Goal: Information Seeking & Learning: Understand process/instructions

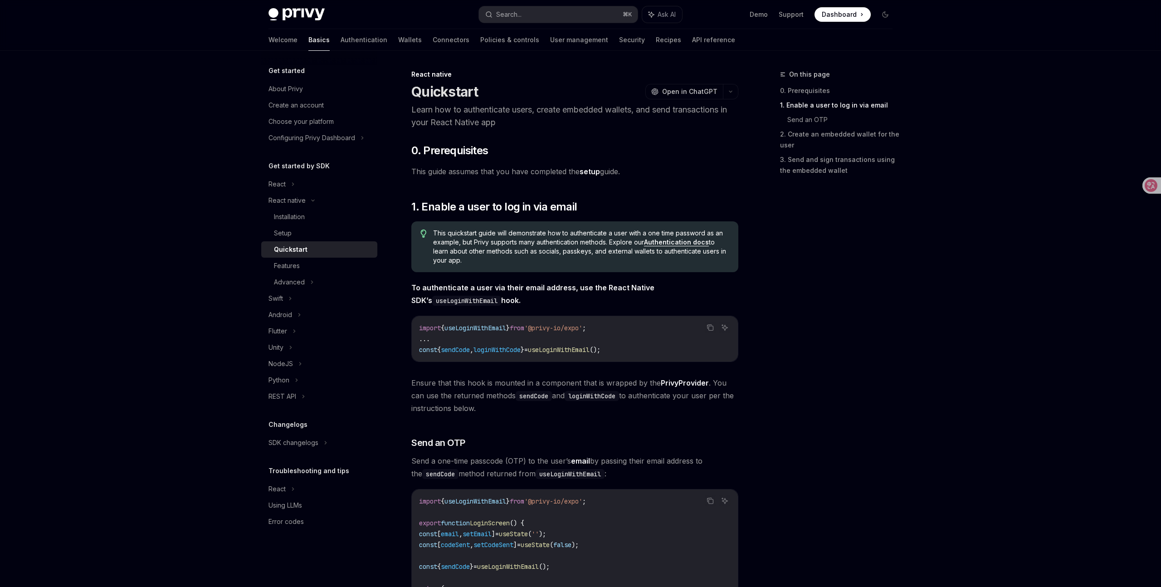
scroll to position [174, 0]
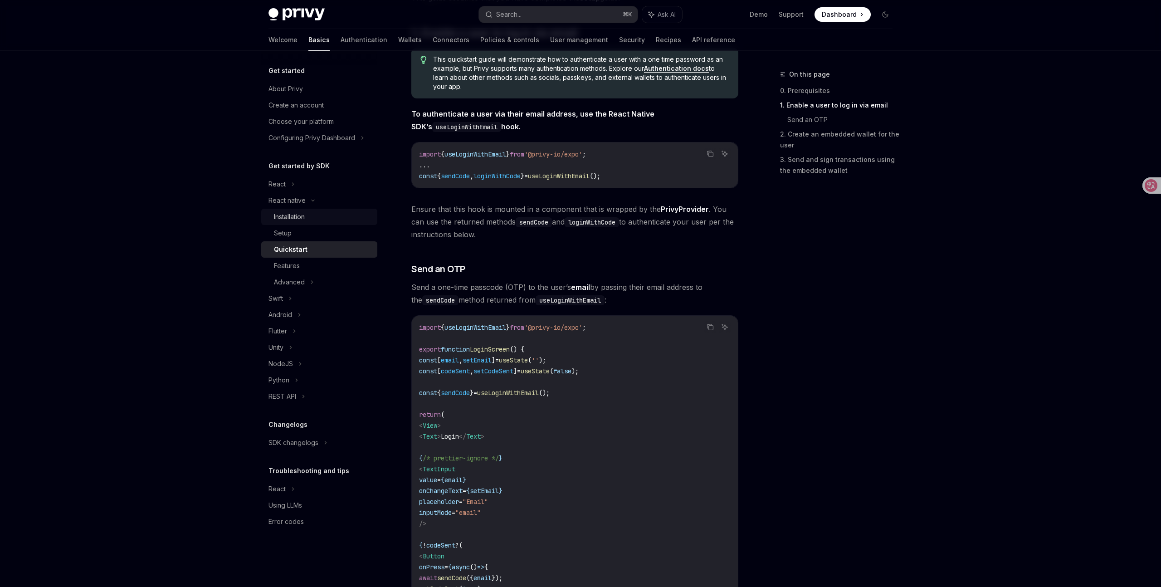
click at [314, 218] on div "Installation" at bounding box center [323, 216] width 98 height 11
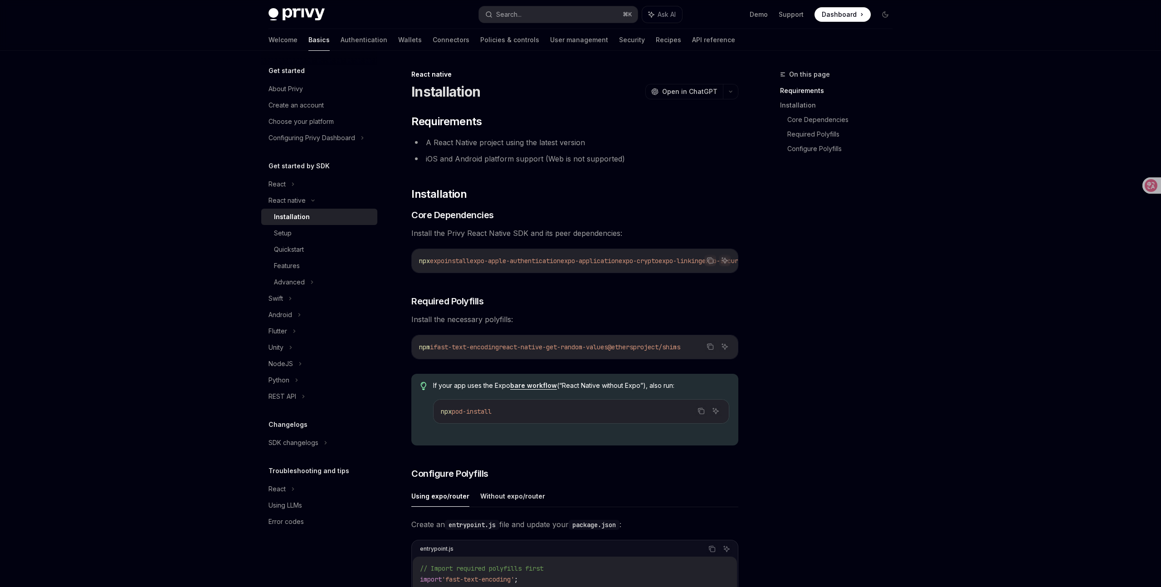
click at [863, 294] on div "On this page Requirements Installation Core Dependencies Required Polyfills Con…" at bounding box center [831, 328] width 138 height 518
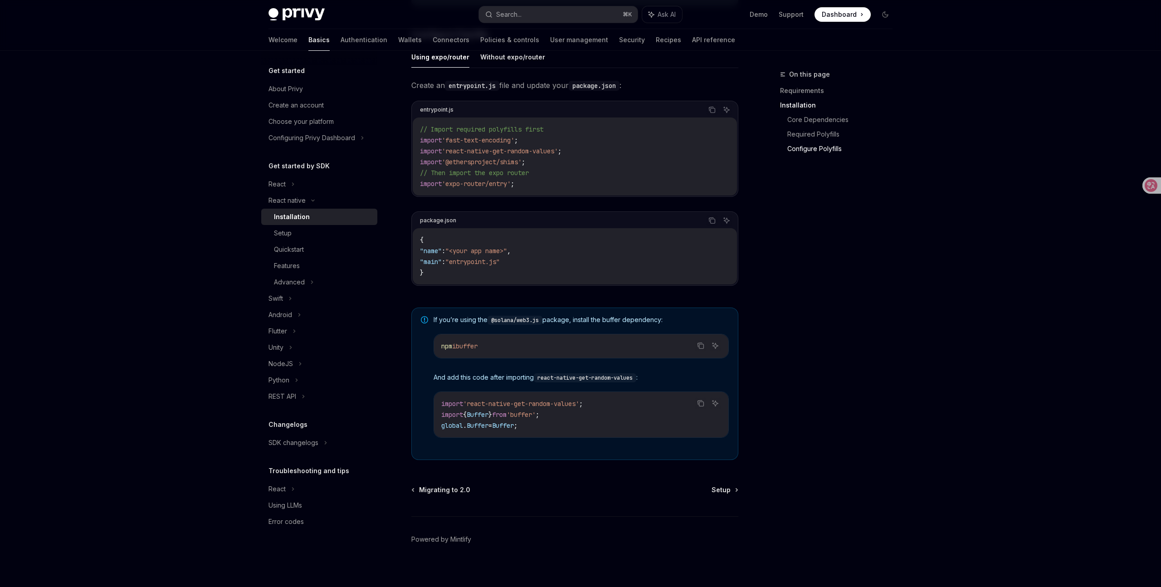
scroll to position [450, 0]
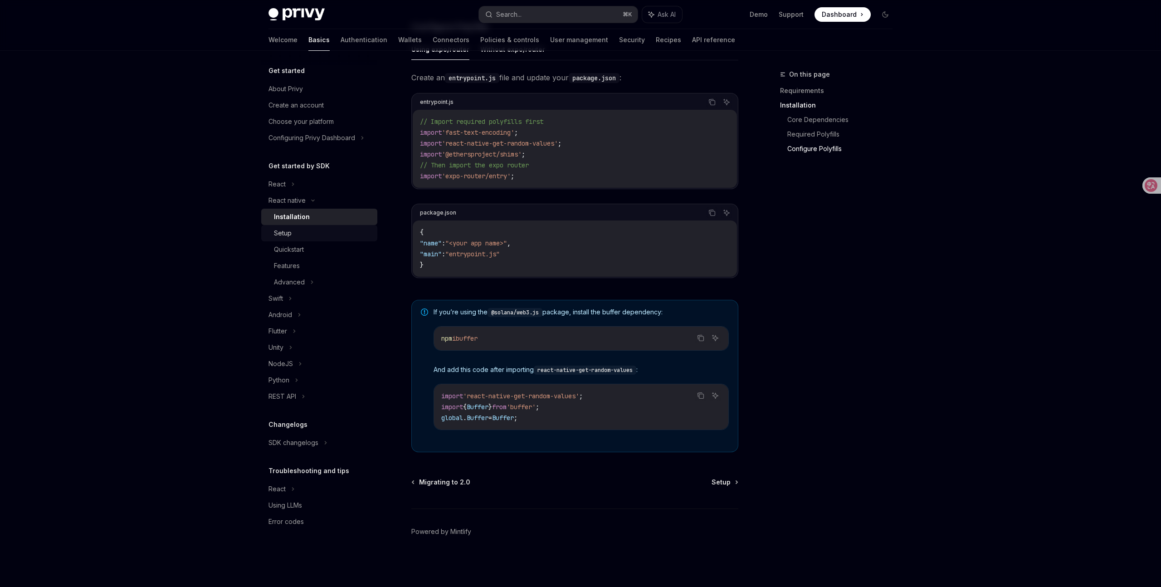
click at [296, 232] on div "Setup" at bounding box center [323, 233] width 98 height 11
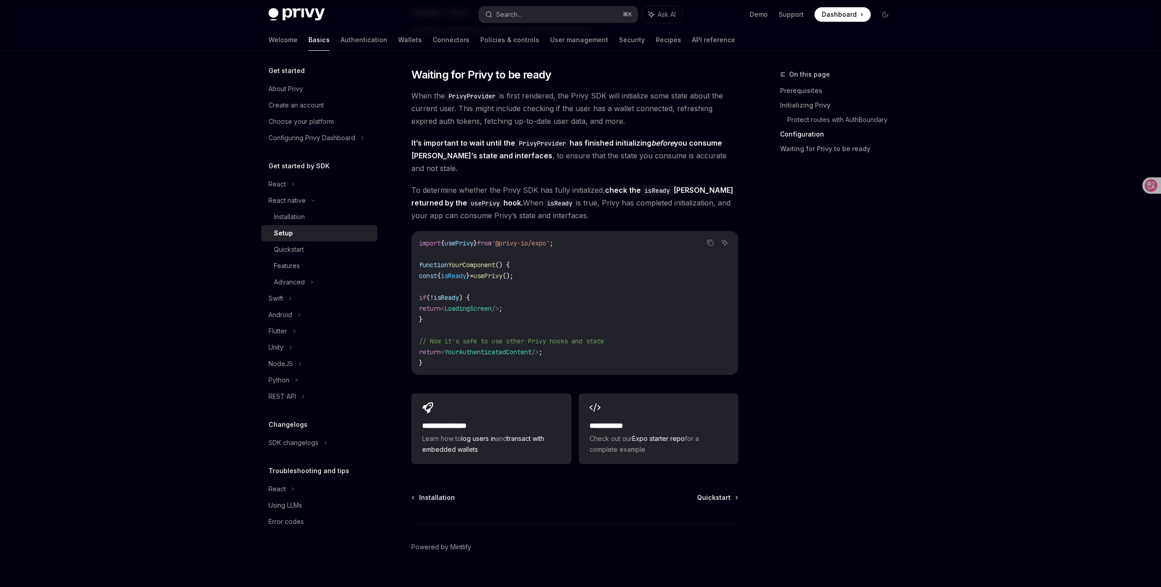
scroll to position [655, 0]
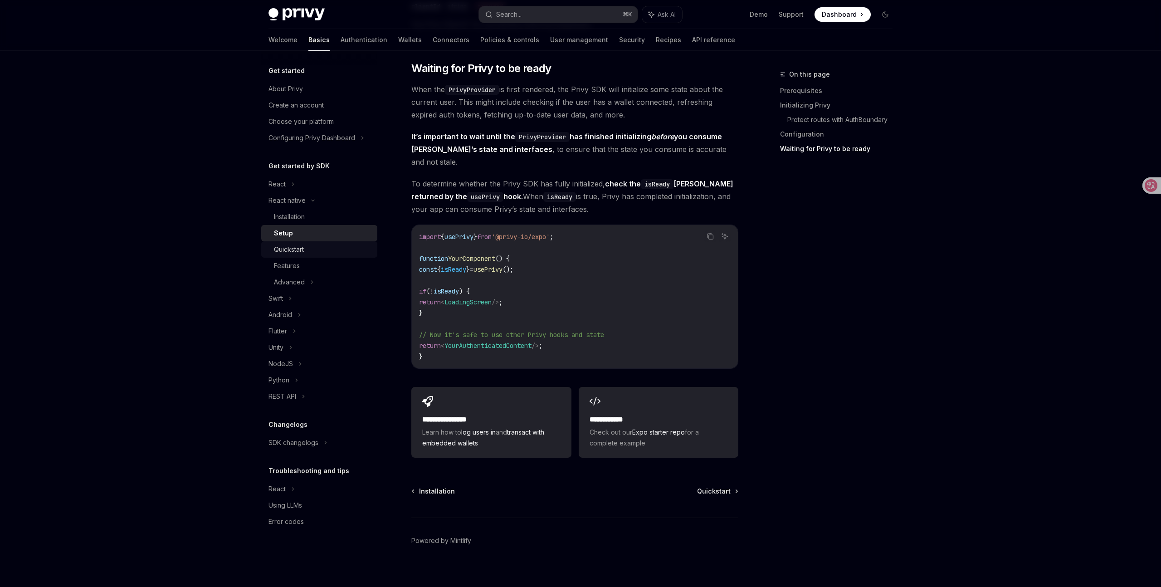
click at [293, 248] on div "Quickstart" at bounding box center [289, 249] width 30 height 11
type textarea "*"
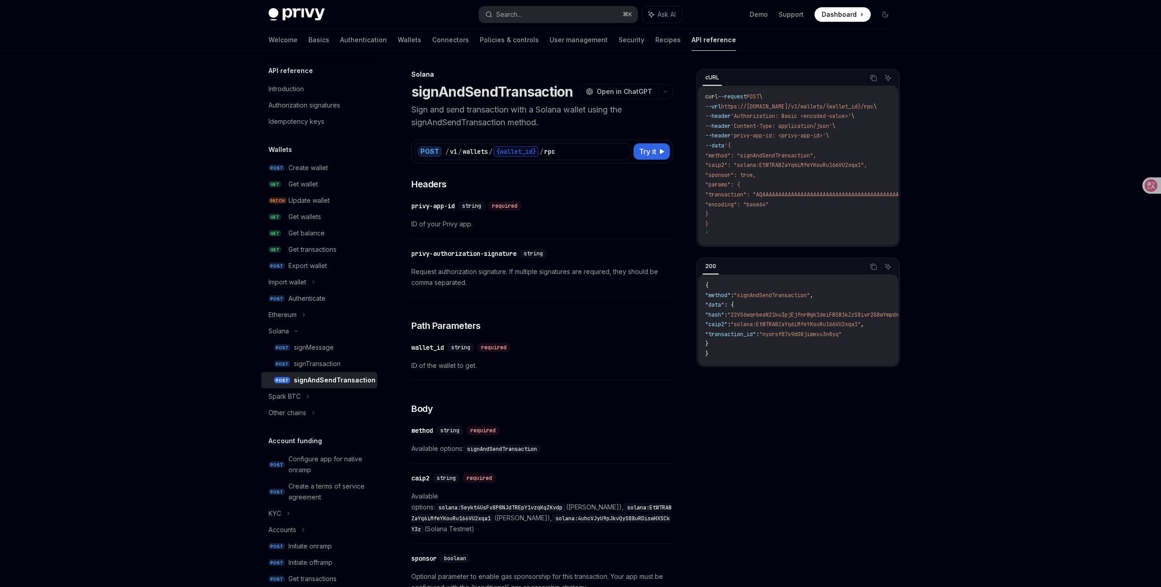
drag, startPoint x: 0, startPoint y: 0, endPoint x: 726, endPoint y: 434, distance: 846.2
click at [726, 434] on div "cURL Copy Ask AI curl --request POST \ --url https://api.privy.io/v1/wallets/{w…" at bounding box center [797, 328] width 203 height 518
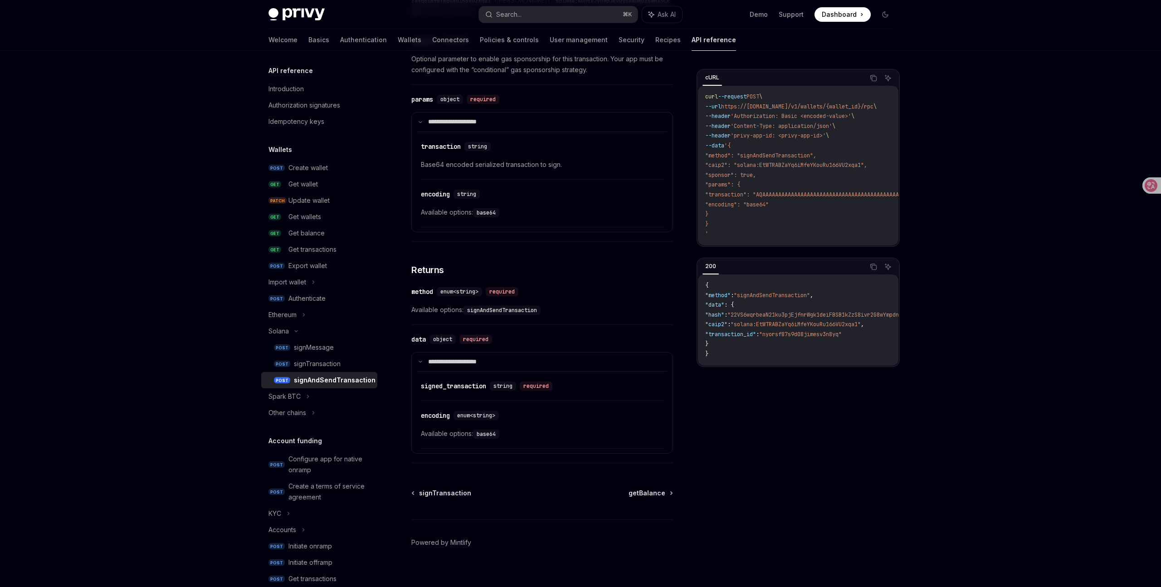
click at [1040, 179] on div "Privy Docs home page Search... ⌘ K Ask AI Demo Support Dashboard Dashboard Sear…" at bounding box center [580, 40] width 1161 height 1115
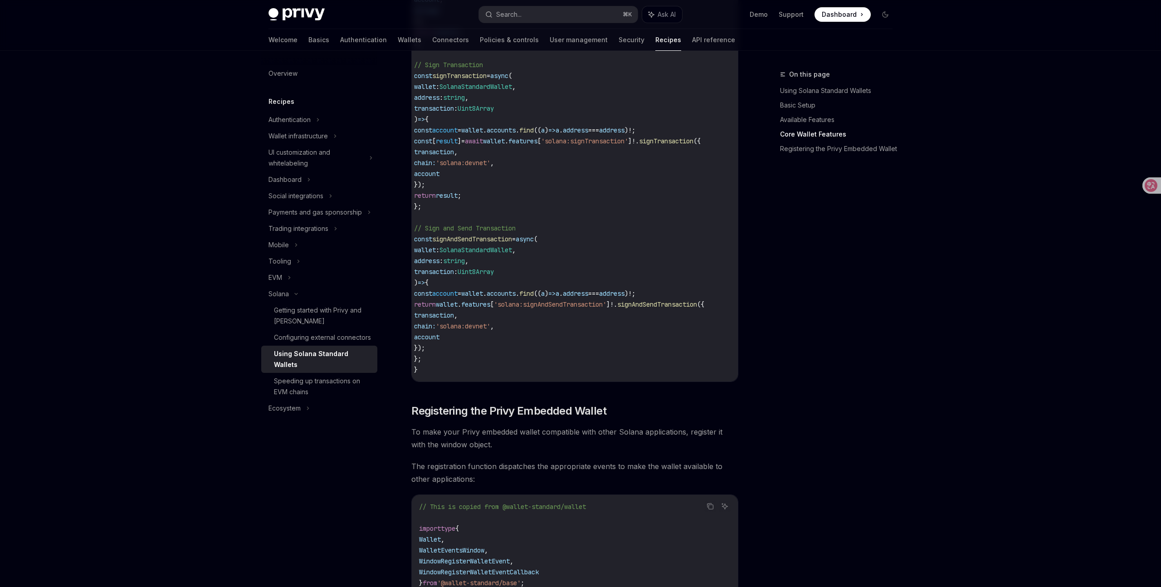
scroll to position [0, 6]
